Goal: Task Accomplishment & Management: Complete application form

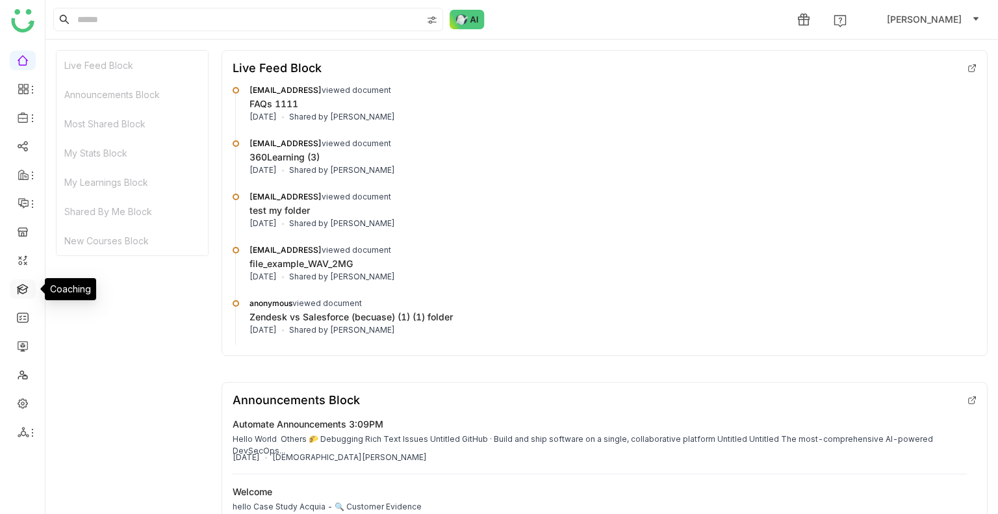
click at [17, 287] on link at bounding box center [23, 288] width 12 height 11
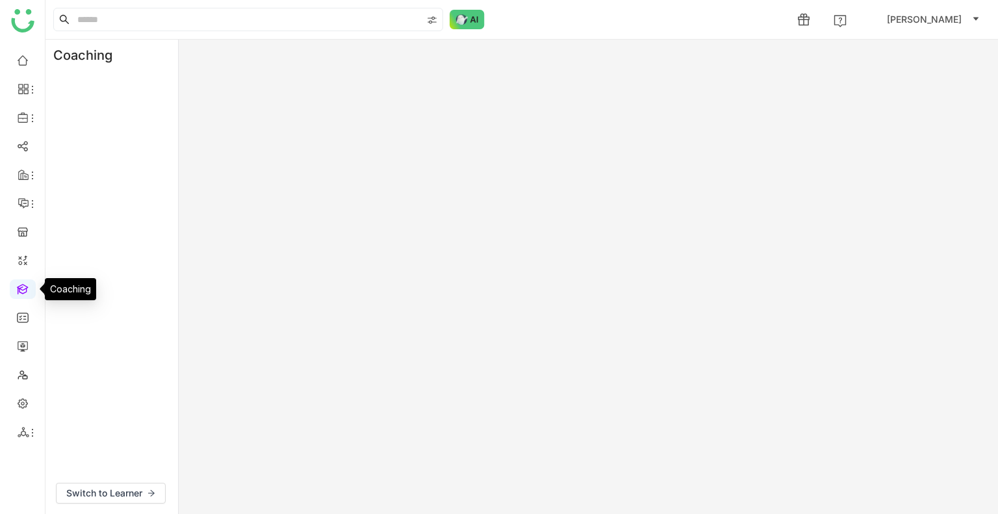
click at [24, 291] on link at bounding box center [23, 288] width 12 height 11
click at [23, 291] on link at bounding box center [23, 288] width 12 height 11
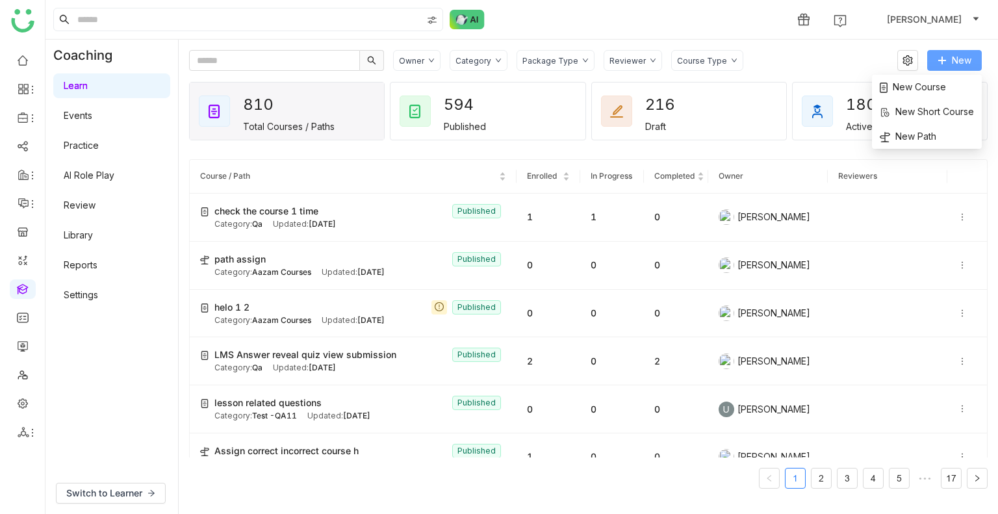
click at [951, 62] on button "New" at bounding box center [954, 60] width 55 height 21
click at [923, 92] on span "New Course" at bounding box center [913, 87] width 66 height 14
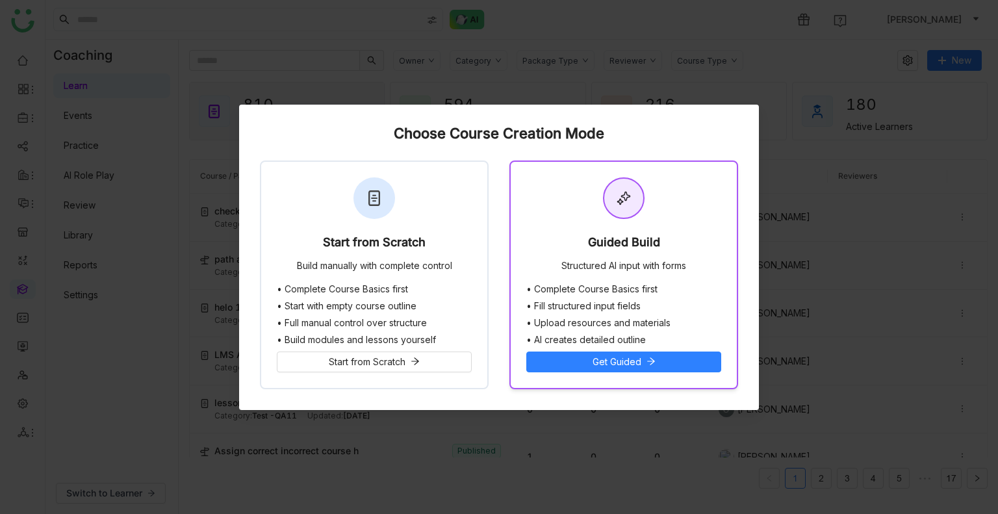
click at [698, 241] on div "Guided Build Structured AI input with forms" at bounding box center [624, 223] width 226 height 122
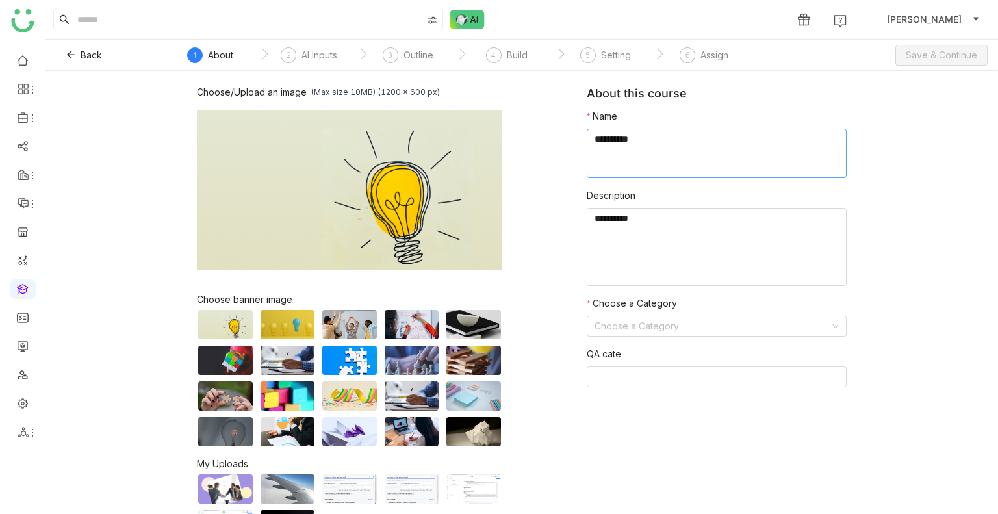
click at [652, 166] on textarea at bounding box center [717, 153] width 260 height 49
type textarea "**********"
click at [656, 328] on input at bounding box center [712, 325] width 235 height 19
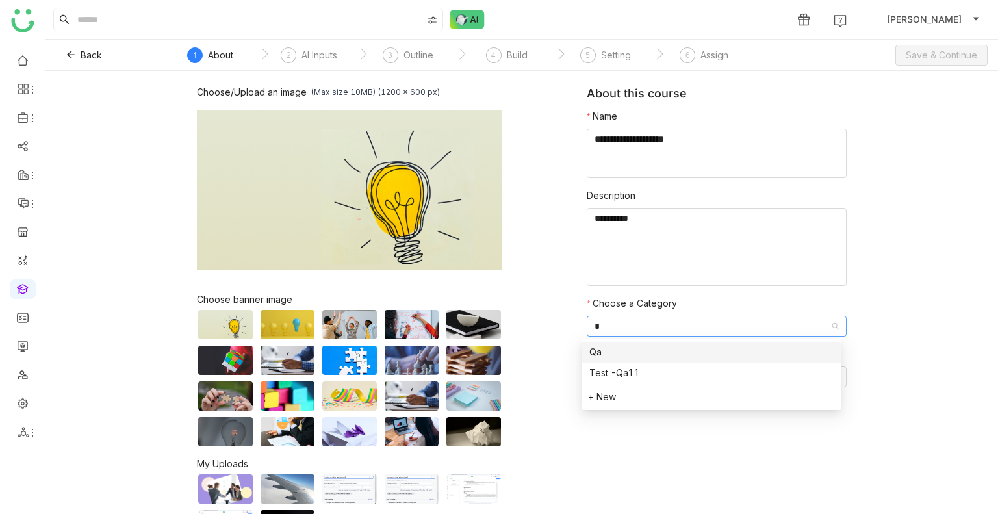
type input "**"
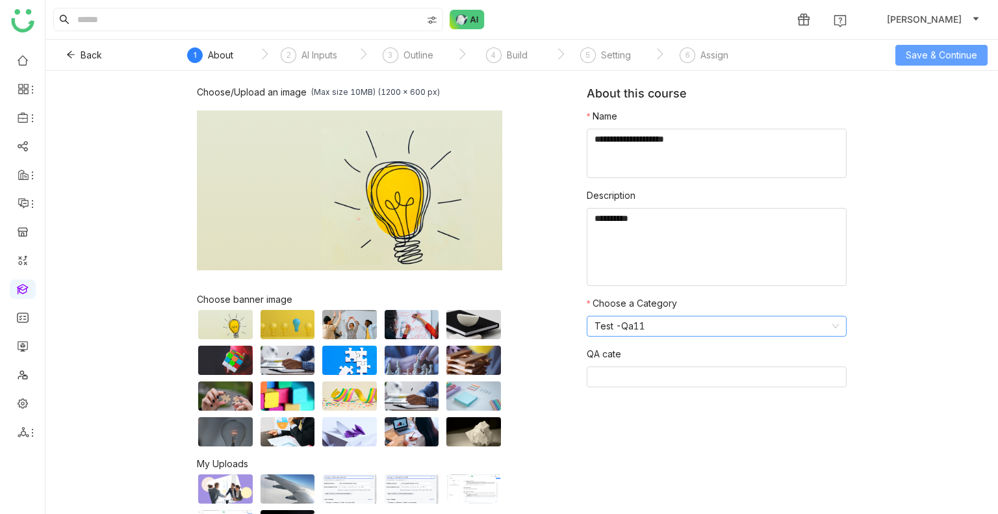
click at [922, 57] on span "Save & Continue" at bounding box center [941, 55] width 71 height 14
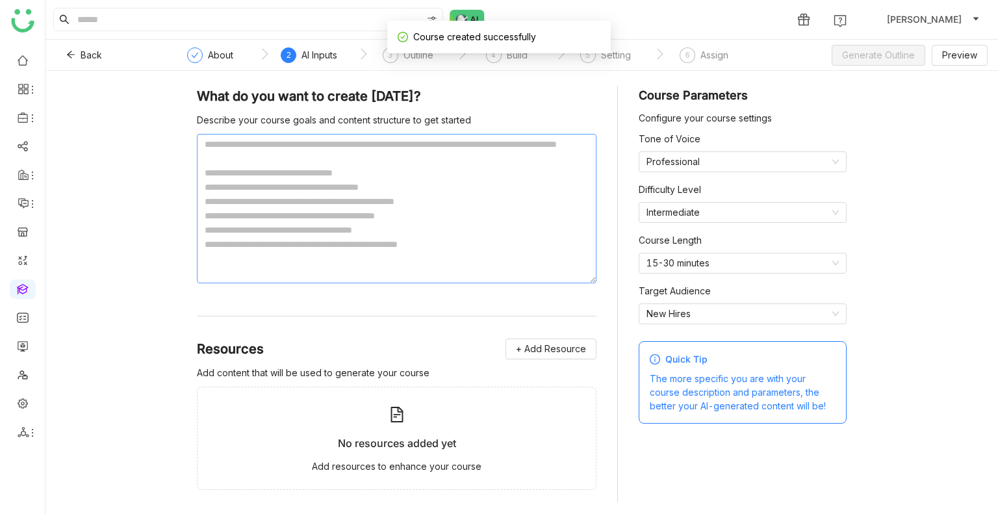
click at [356, 179] on textarea at bounding box center [397, 208] width 400 height 149
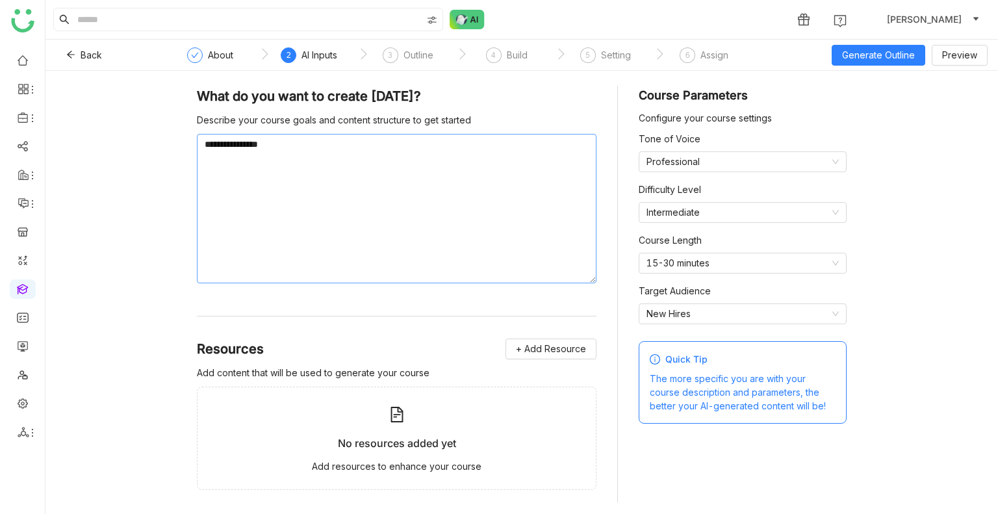
type textarea "**********"
click at [69, 57] on icon at bounding box center [70, 54] width 9 height 9
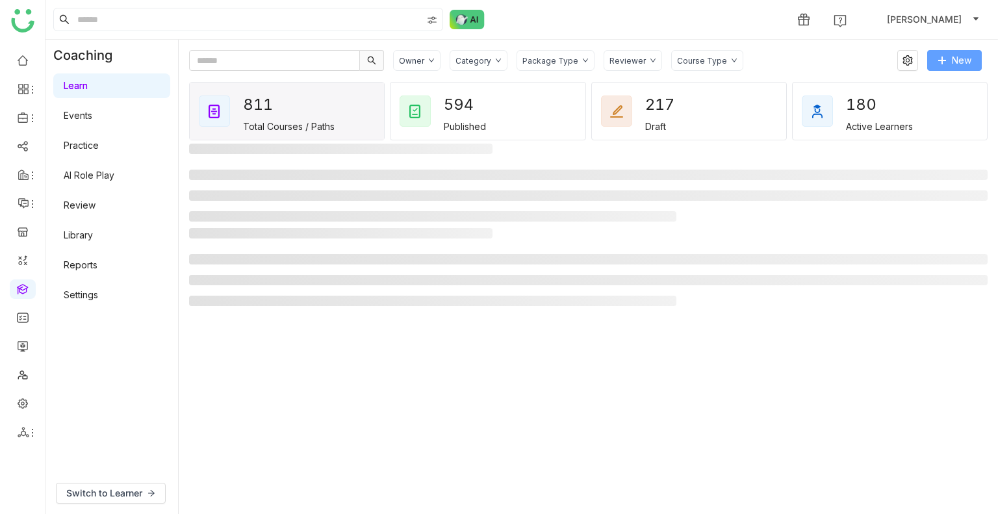
click at [953, 61] on span "New" at bounding box center [961, 60] width 19 height 14
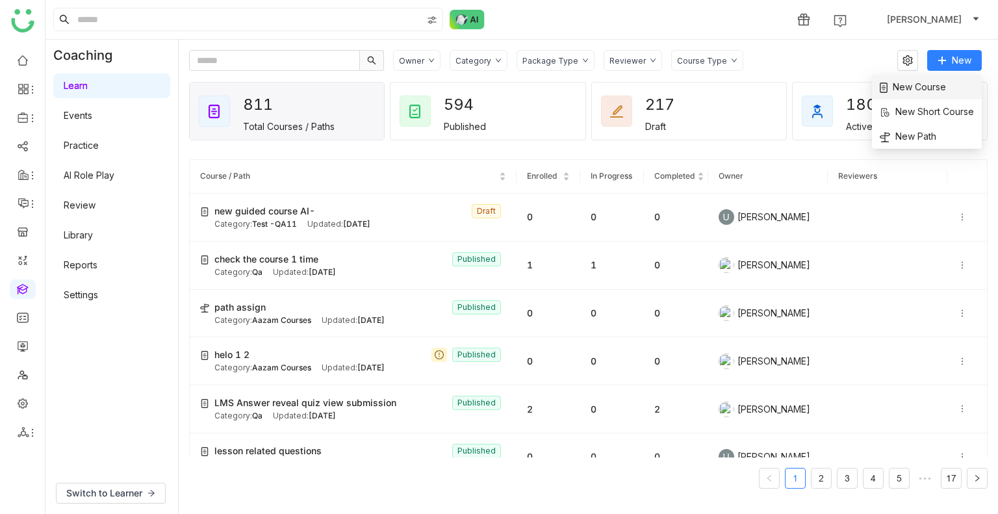
click at [946, 83] on li "New Course" at bounding box center [927, 87] width 110 height 25
